Goal: Check status: Check status

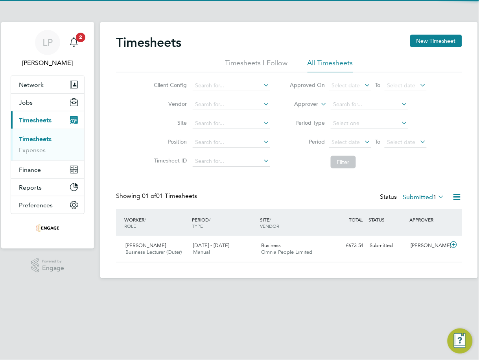
scroll to position [20, 68]
click at [193, 184] on div "Timesheets New Timesheet Timesheets I Follow All Timesheets Client Config Vendo…" at bounding box center [289, 149] width 346 height 228
click at [79, 38] on span "2" at bounding box center [80, 37] width 9 height 9
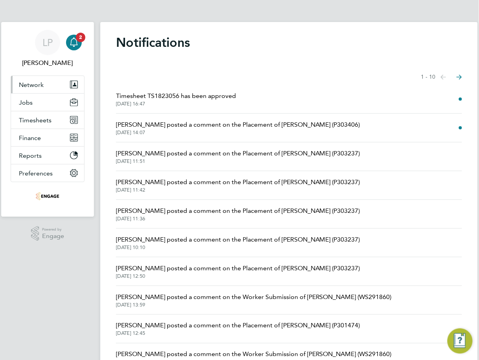
click at [38, 79] on button "Network" at bounding box center [47, 84] width 73 height 17
click at [61, 270] on app-navbar "LP Lowenna [PERSON_NAME] Notifications 2 Applications: Network Team Members Bus…" at bounding box center [47, 211] width 93 height 378
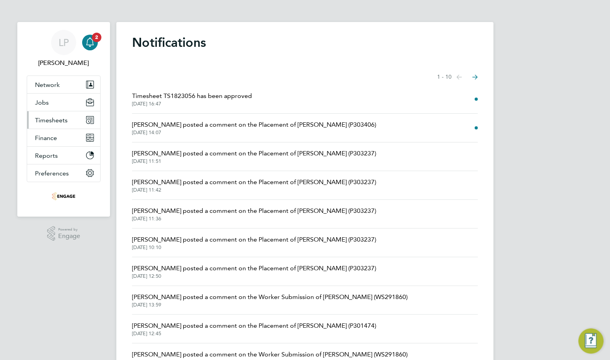
click at [50, 123] on span "Timesheets" at bounding box center [51, 119] width 33 height 7
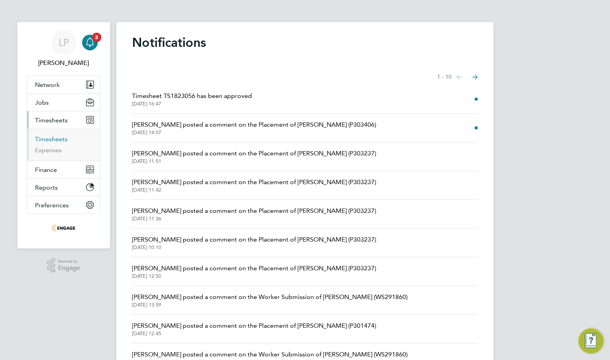
click at [49, 139] on link "Timesheets" at bounding box center [51, 138] width 33 height 7
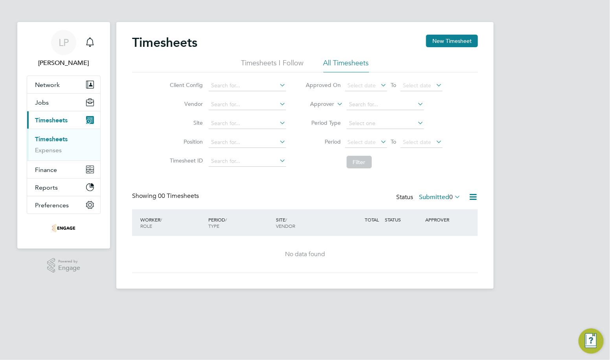
click at [58, 123] on span "Timesheets" at bounding box center [51, 119] width 33 height 7
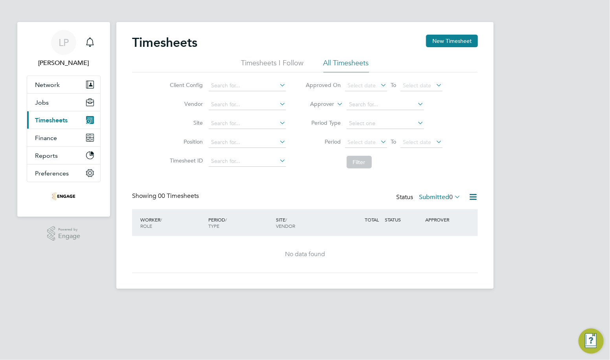
click at [49, 120] on span "Timesheets" at bounding box center [51, 119] width 33 height 7
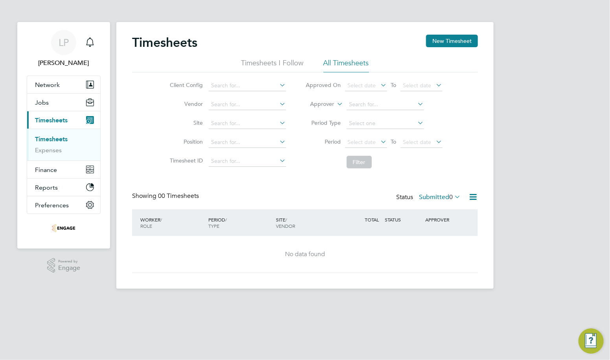
click at [55, 140] on link "Timesheets" at bounding box center [51, 138] width 33 height 7
click at [453, 194] on icon at bounding box center [453, 196] width 0 height 11
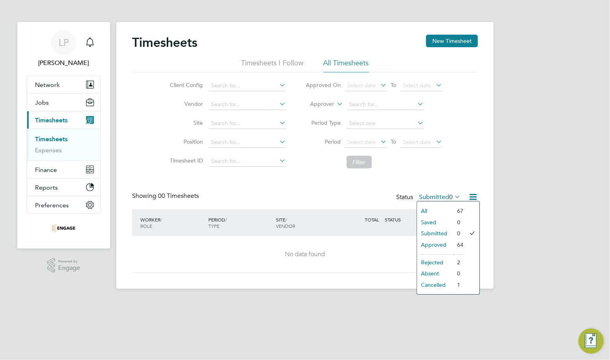
click at [459, 244] on li "64" at bounding box center [458, 244] width 10 height 11
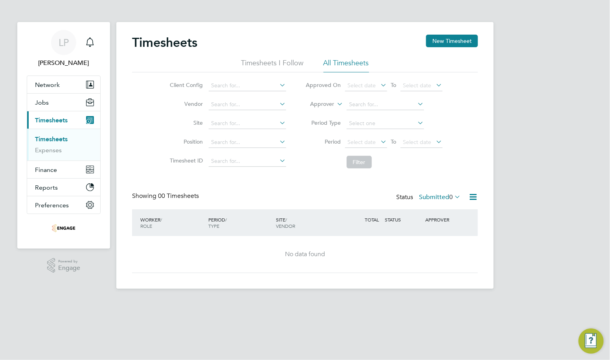
click at [453, 199] on icon at bounding box center [453, 196] width 0 height 11
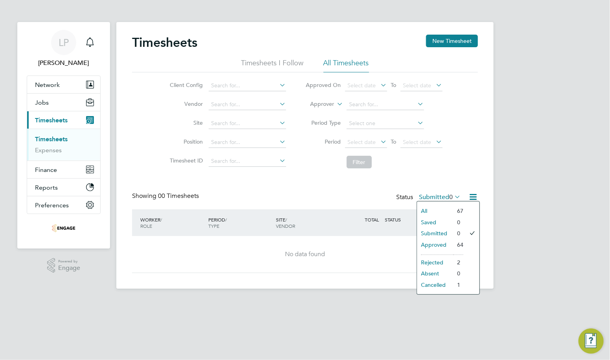
click at [424, 244] on li "Approved" at bounding box center [435, 244] width 36 height 11
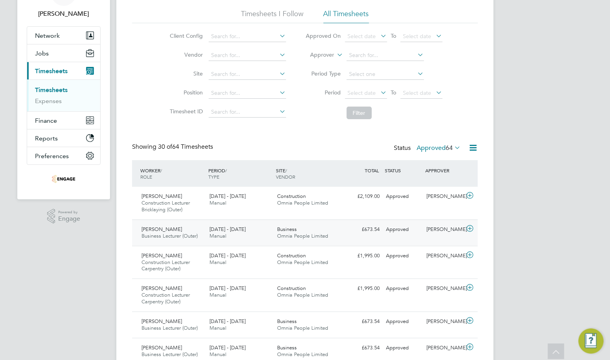
click at [210, 228] on span "[DATE] - [DATE]" at bounding box center [228, 229] width 36 height 7
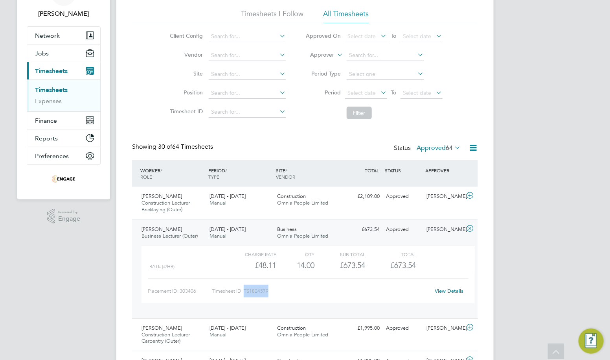
drag, startPoint x: 276, startPoint y: 290, endPoint x: 245, endPoint y: 295, distance: 31.9
click at [245, 295] on div "Timesheet ID: TS1824579" at bounding box center [321, 291] width 218 height 13
copy div "TS1824579"
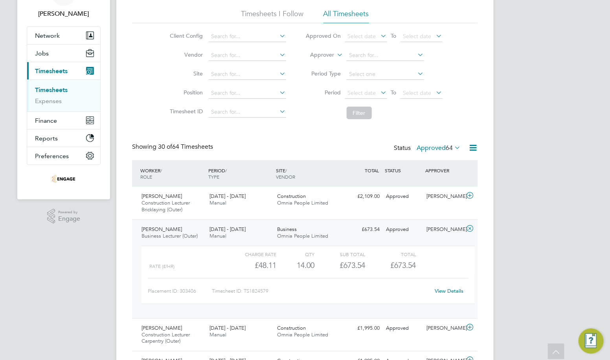
click at [310, 282] on div "Placement ID: 303406 Timesheet ID: TS1824579 View Details" at bounding box center [308, 287] width 321 height 19
click at [272, 203] on div "[DATE] - [DATE] Manual" at bounding box center [240, 200] width 68 height 20
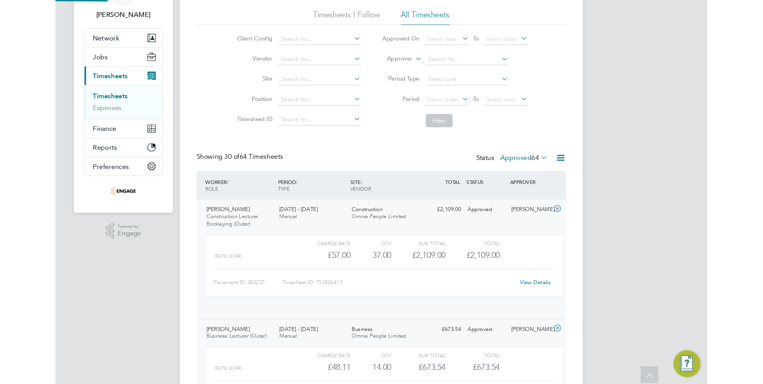
scroll to position [13, 77]
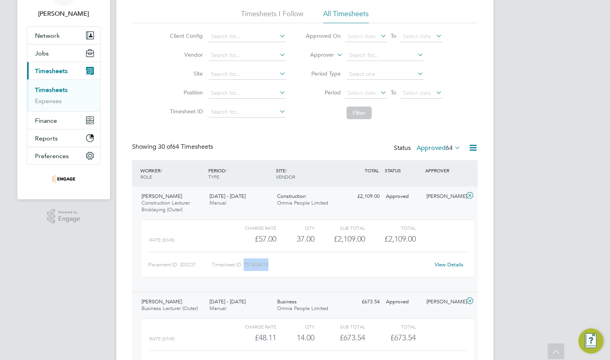
drag, startPoint x: 277, startPoint y: 266, endPoint x: 245, endPoint y: 265, distance: 32.6
click at [245, 265] on div "Timesheet ID: TS1826413" at bounding box center [321, 264] width 218 height 13
copy div "TS1826413"
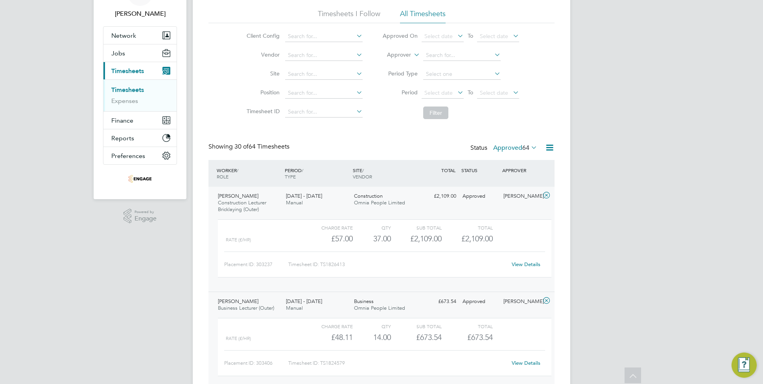
click at [376, 250] on div "Charge rate QTY Sub Total Total Rate (£/HR) £57.00 37 37.00 37 £2,109.00 £2,109…" at bounding box center [384, 248] width 333 height 58
click at [315, 304] on span "[DATE] - [DATE]" at bounding box center [304, 301] width 36 height 7
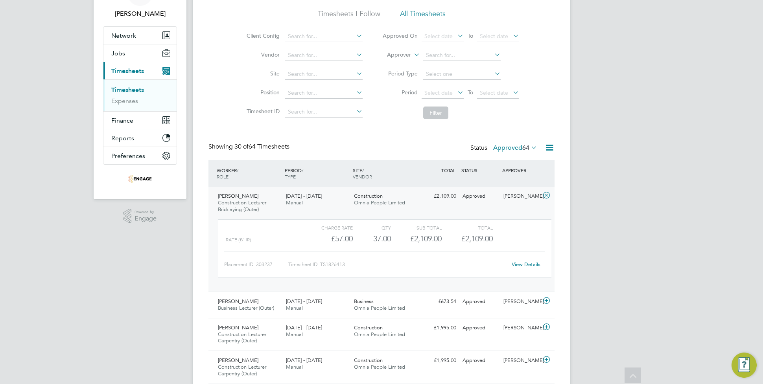
click at [243, 190] on div "[PERSON_NAME] Construction Lecturer Bricklaying (Outer) [DATE] - [DATE]" at bounding box center [249, 203] width 68 height 26
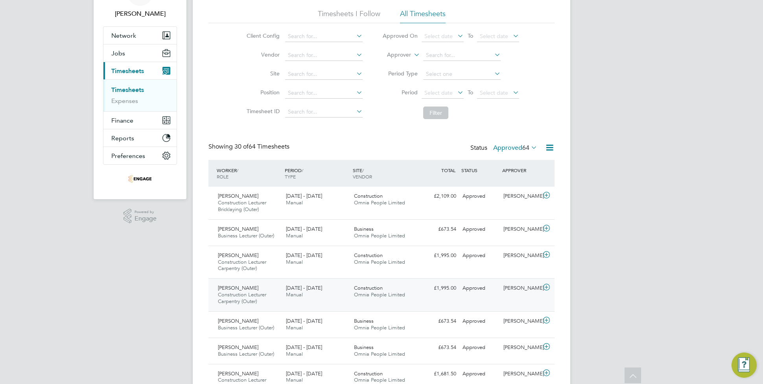
click at [309, 291] on span "[DATE] - [DATE]" at bounding box center [304, 288] width 36 height 7
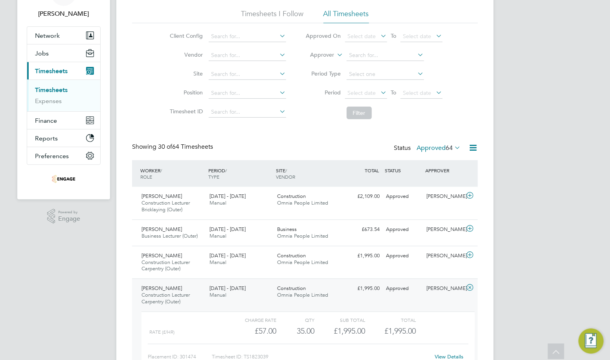
scroll to position [98, 0]
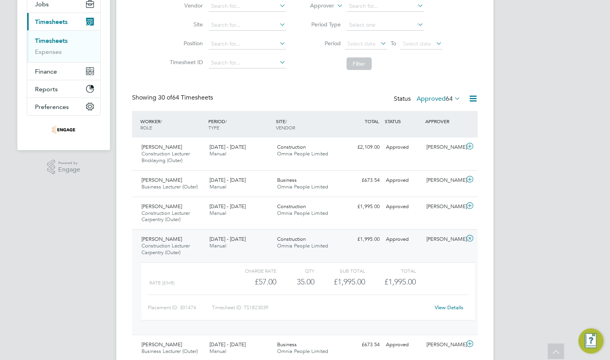
drag, startPoint x: 383, startPoint y: 238, endPoint x: 364, endPoint y: 281, distance: 47.2
click at [383, 237] on div "[PERSON_NAME] Construction Lecturer Carpentry (Outer) [DATE] - [DATE] [DATE] - …" at bounding box center [305, 281] width 346 height 105
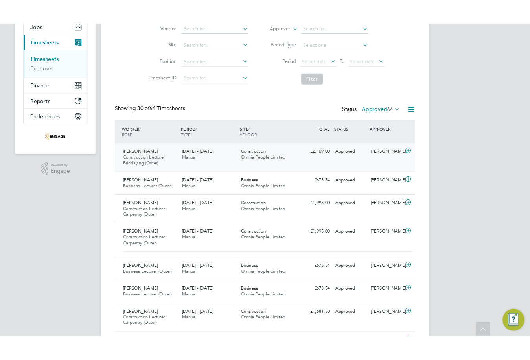
scroll to position [0, 0]
